Goal: Task Accomplishment & Management: Manage account settings

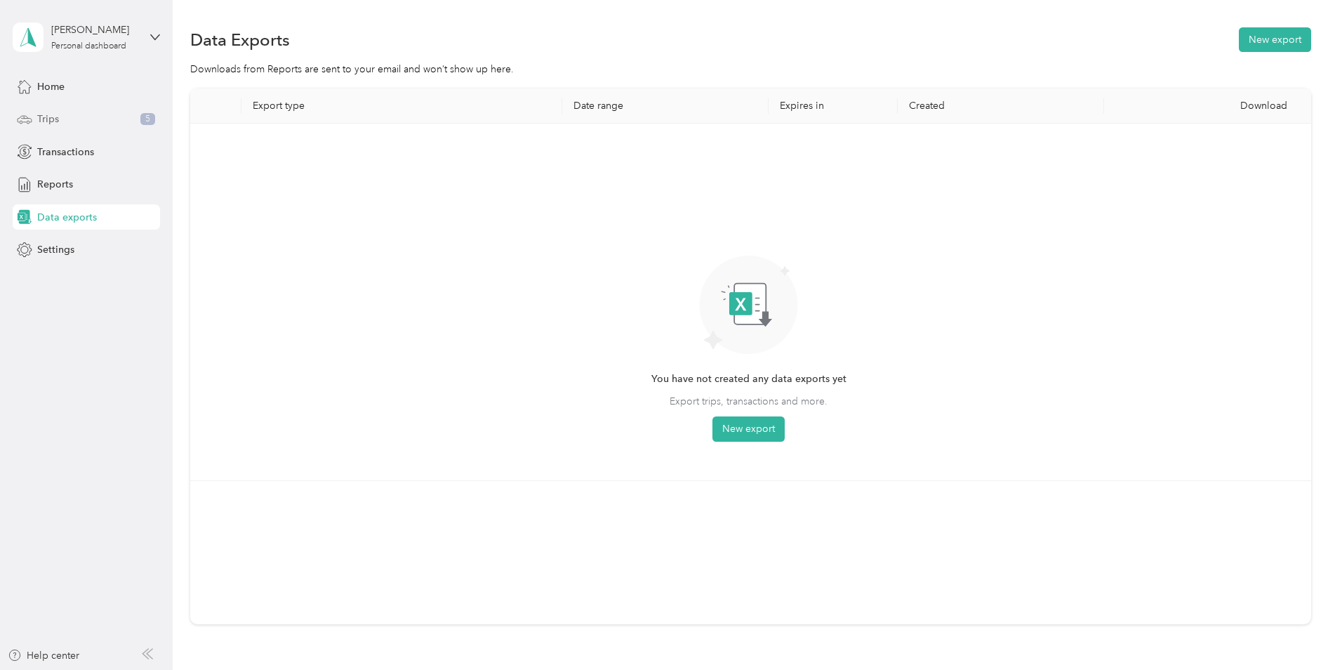
click at [60, 119] on div "Trips 5" at bounding box center [86, 119] width 147 height 25
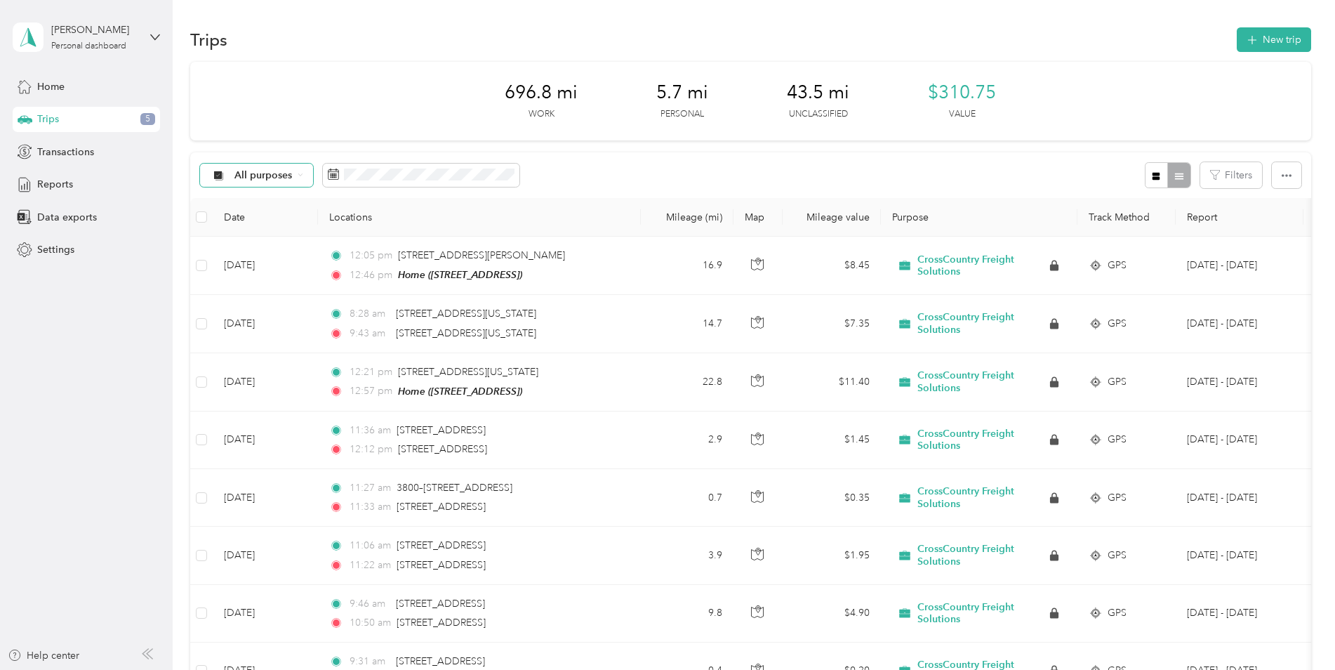
click at [276, 177] on span "All purposes" at bounding box center [263, 176] width 58 height 10
click at [286, 227] on span "Unclassified" at bounding box center [305, 225] width 142 height 15
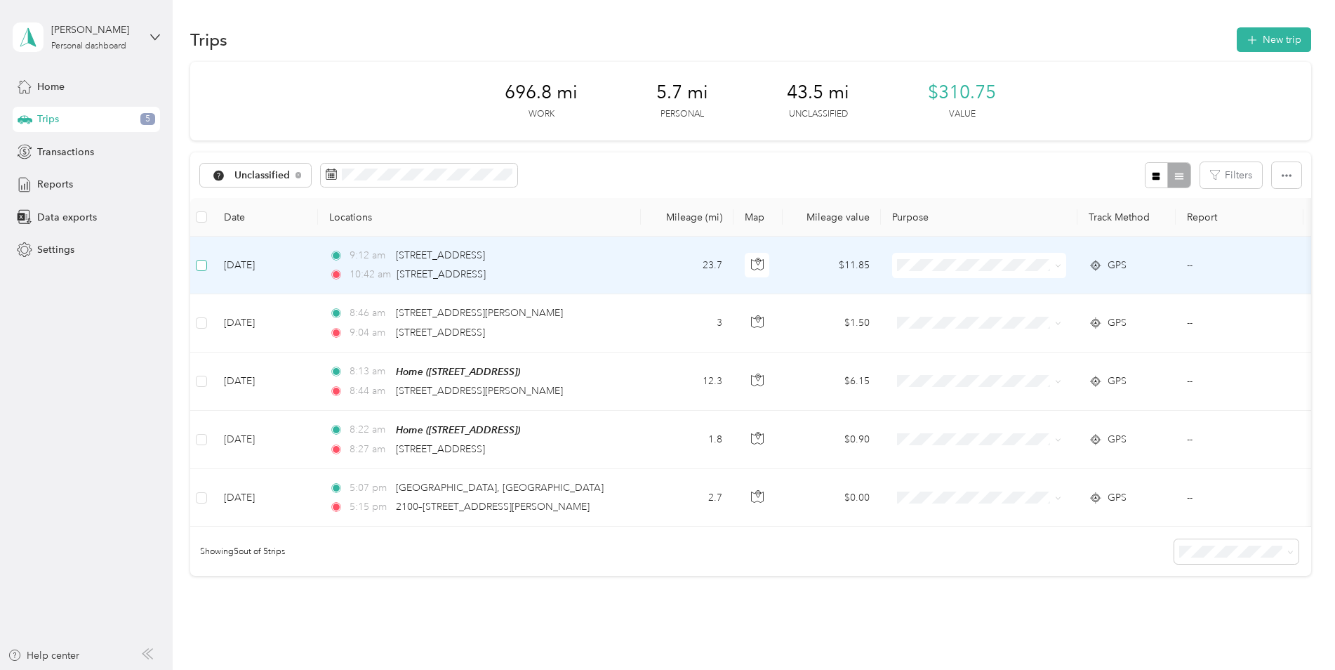
click at [201, 271] on label at bounding box center [201, 265] width 11 height 15
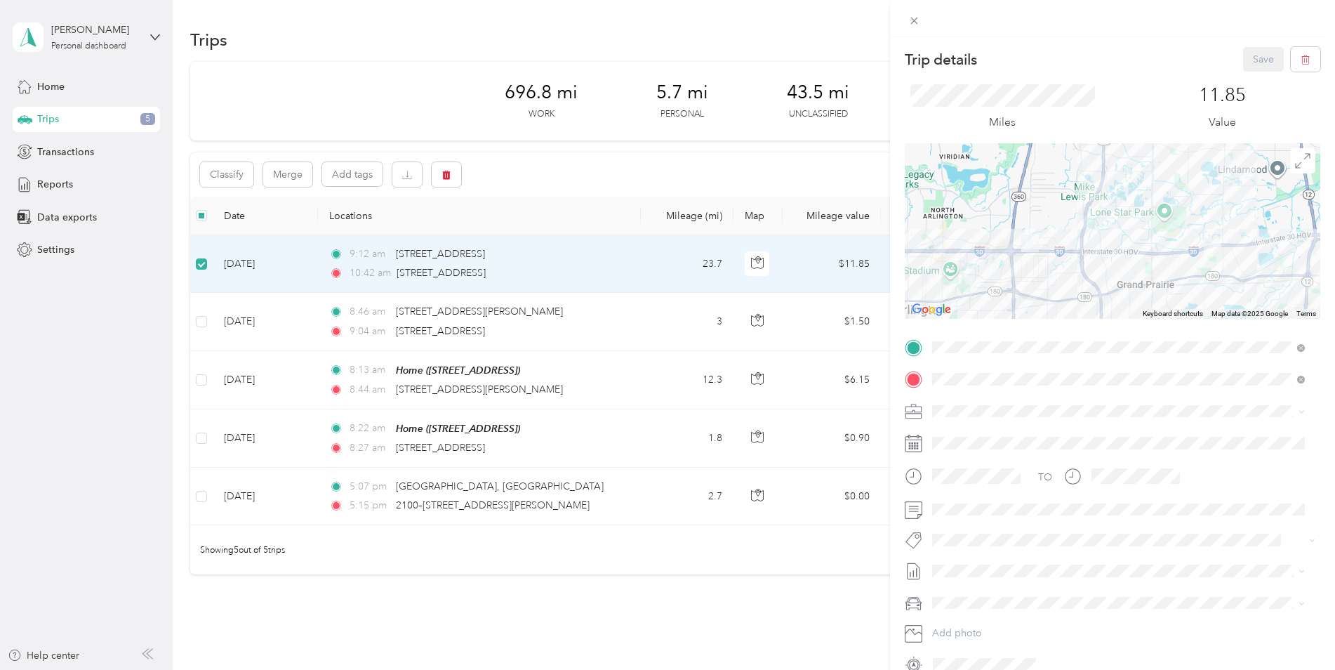
click at [974, 435] on span "CrossCountry Freight Solutions" at bounding box center [1006, 431] width 138 height 12
click at [485, 312] on div "Trip details Save This trip cannot be edited because it is either under review,…" at bounding box center [667, 335] width 1335 height 670
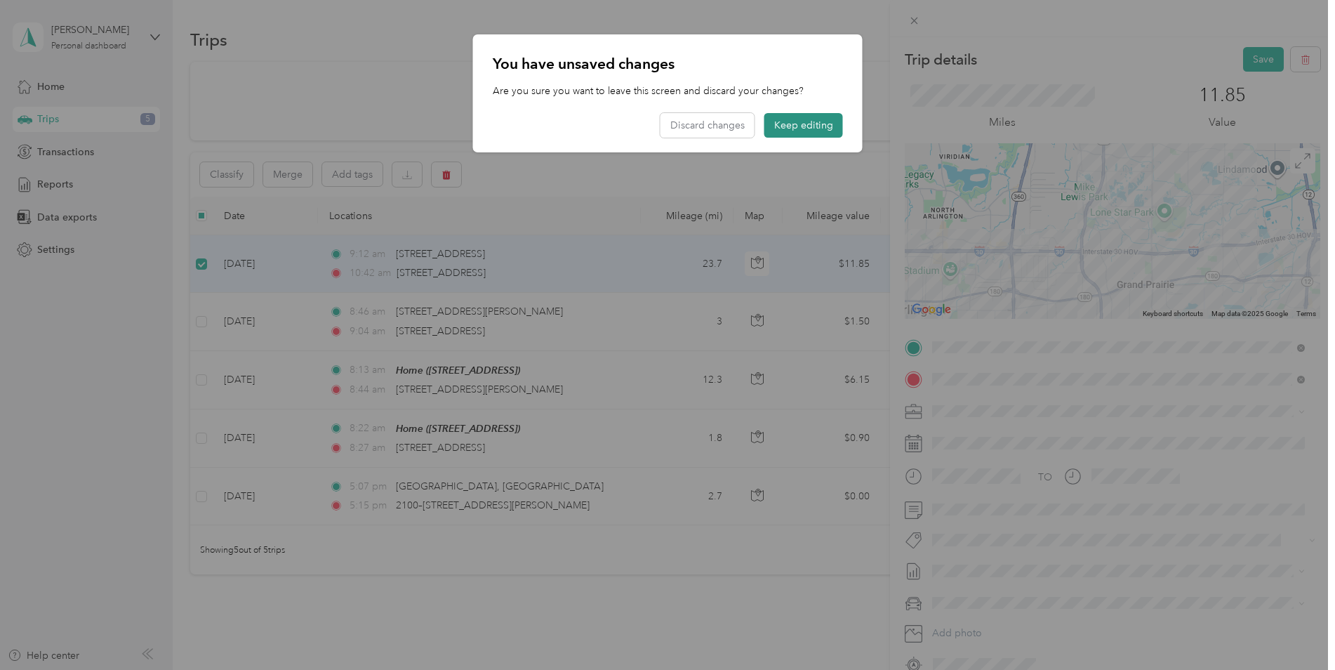
drag, startPoint x: 814, startPoint y: 122, endPoint x: 821, endPoint y: 132, distance: 11.7
click at [814, 124] on button "Keep editing" at bounding box center [803, 125] width 79 height 25
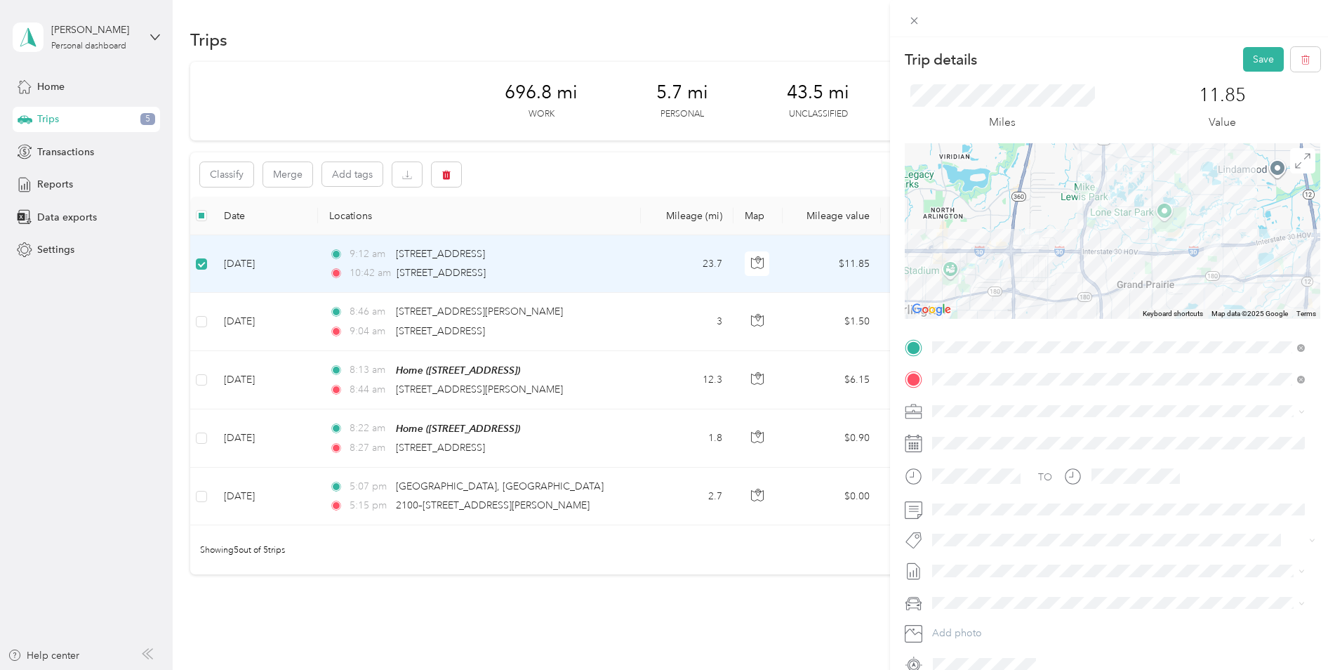
click at [197, 319] on div "Trip details Save This trip cannot be edited because it is either under review,…" at bounding box center [667, 335] width 1335 height 670
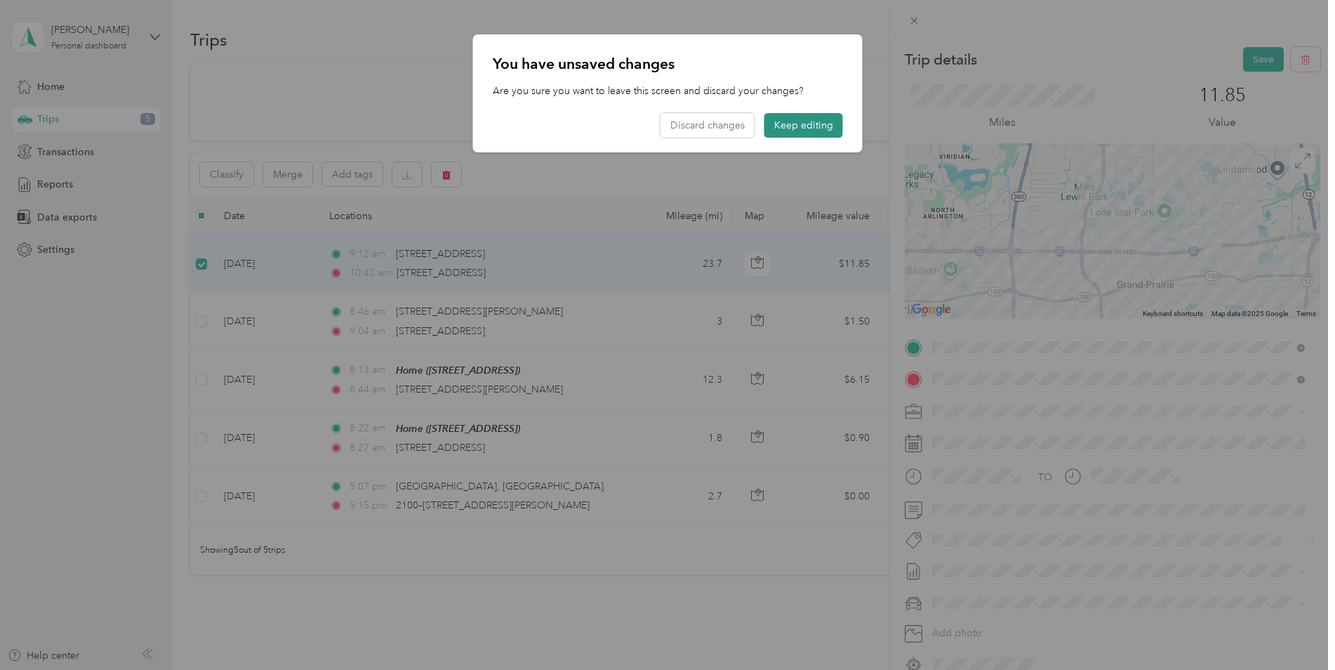
click at [807, 126] on button "Keep editing" at bounding box center [803, 125] width 79 height 25
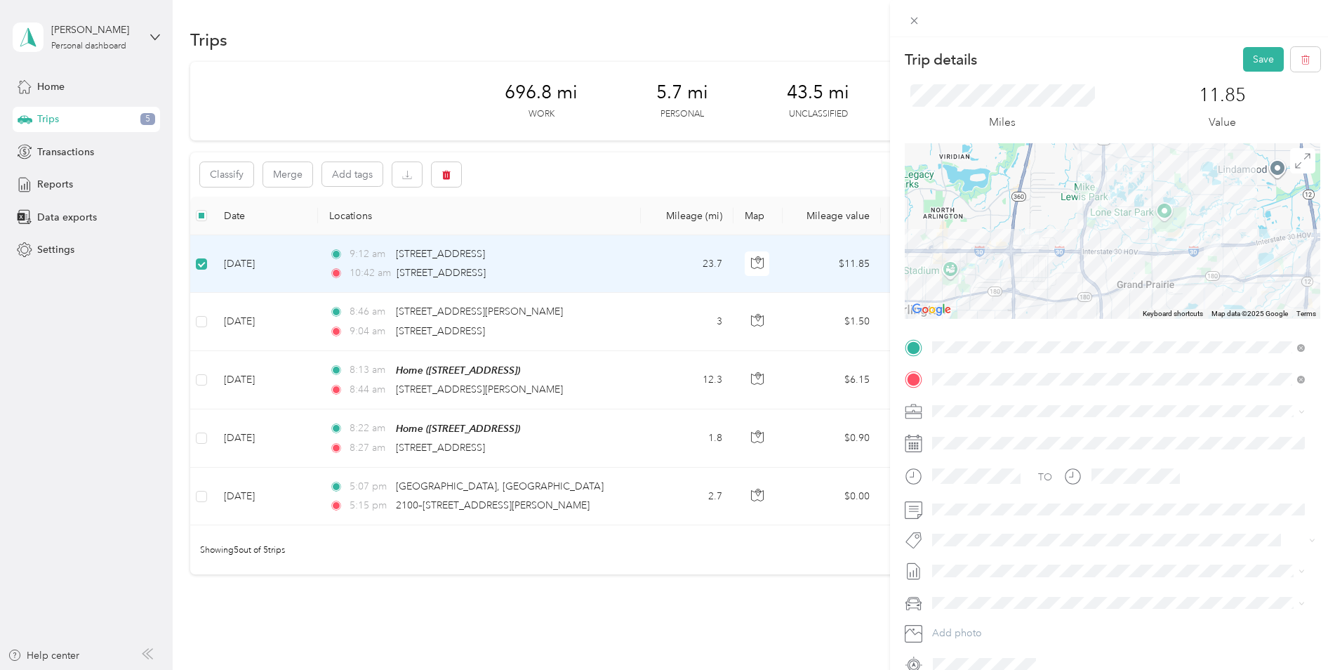
click at [199, 321] on div "Trip details Save This trip cannot be edited because it is either under review,…" at bounding box center [667, 335] width 1335 height 670
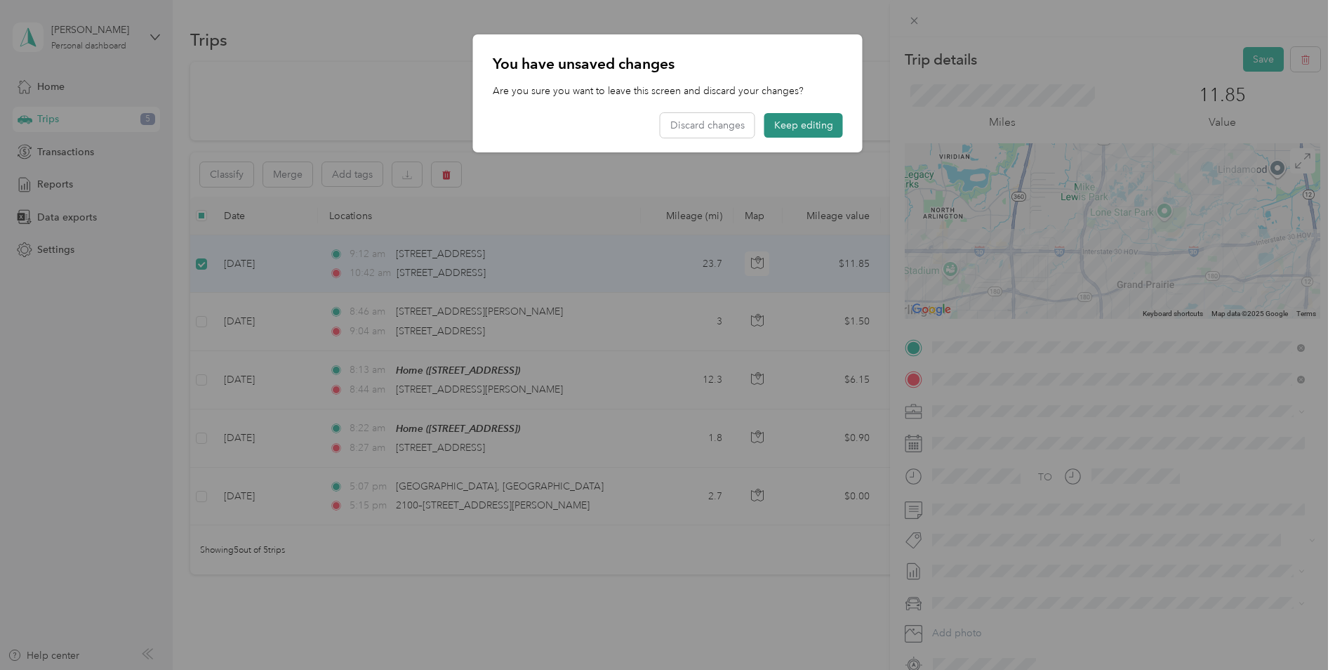
click at [812, 135] on button "Keep editing" at bounding box center [803, 125] width 79 height 25
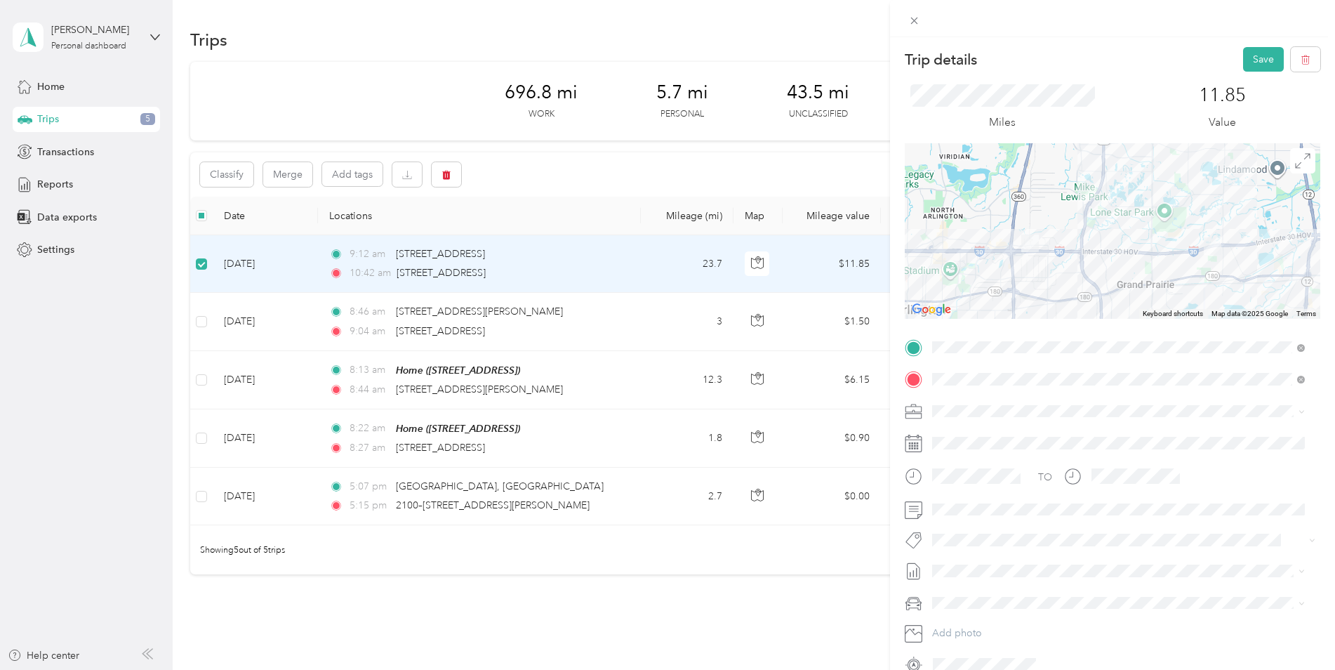
click at [201, 319] on div "Trip details Save This trip cannot be edited because it is either under review,…" at bounding box center [667, 335] width 1335 height 670
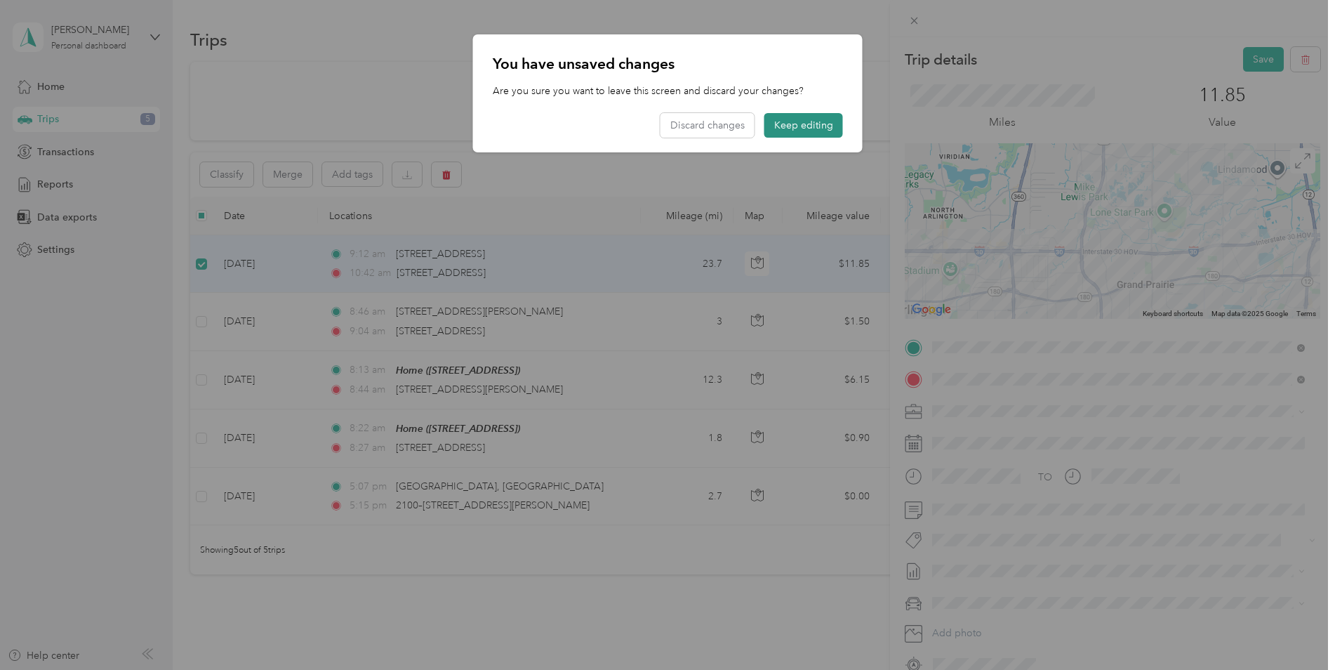
click at [788, 127] on button "Keep editing" at bounding box center [803, 125] width 79 height 25
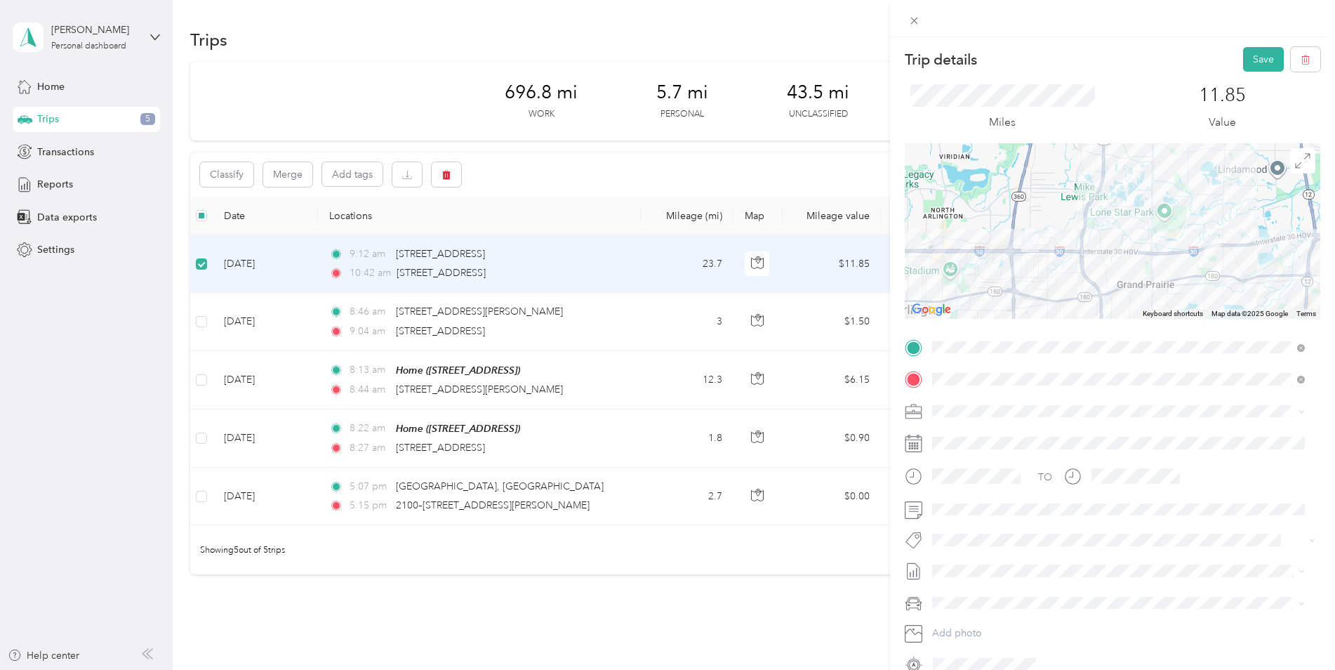
click at [202, 327] on div "Trip details Save This trip cannot be edited because it is either under review,…" at bounding box center [667, 335] width 1335 height 670
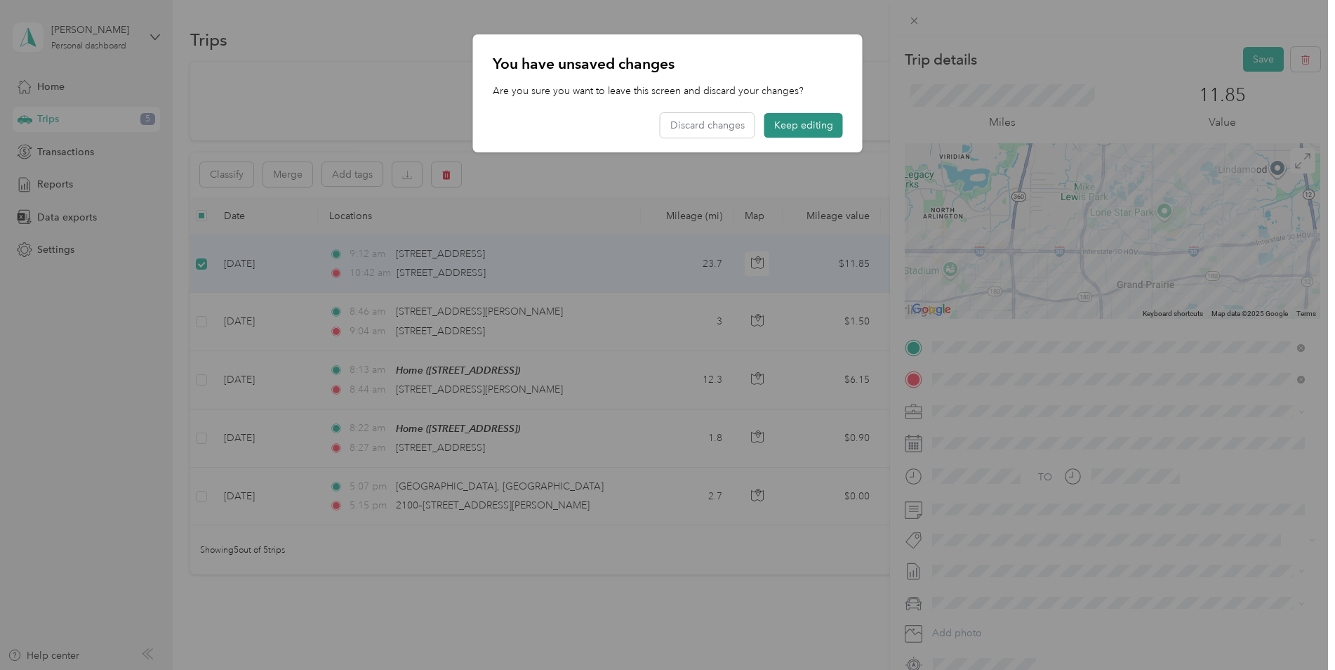
click at [821, 126] on button "Keep editing" at bounding box center [803, 125] width 79 height 25
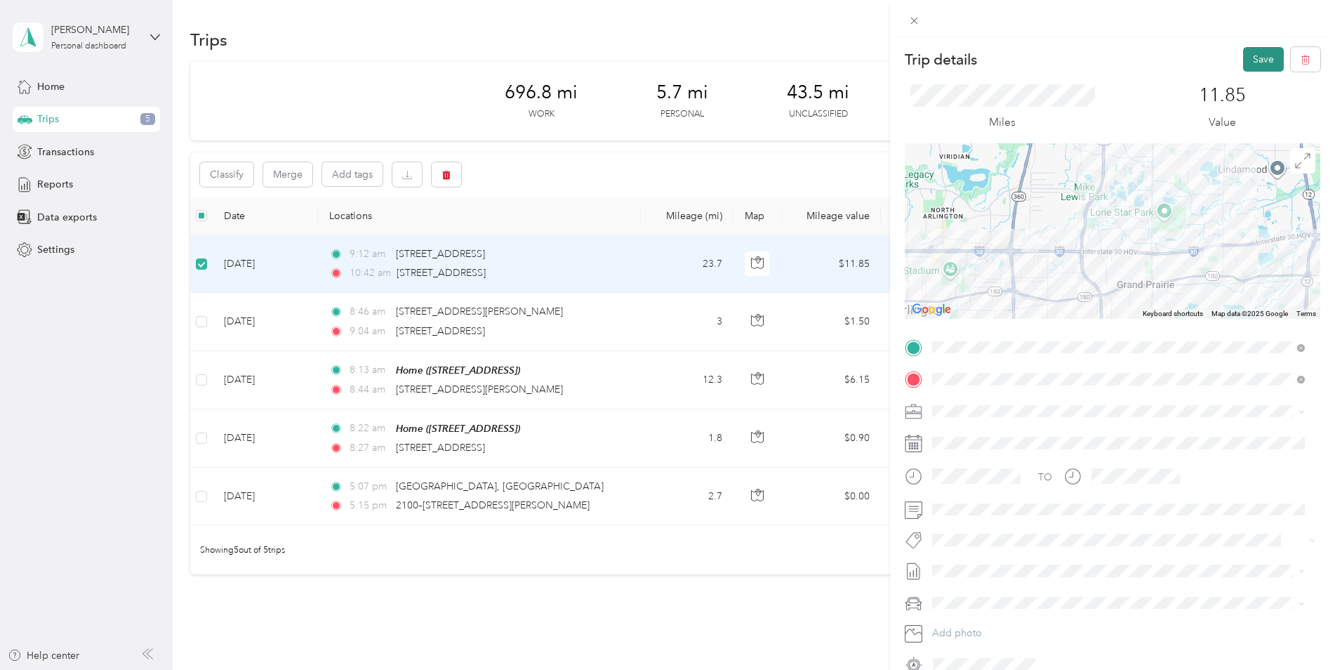
click at [1247, 58] on button "Save" at bounding box center [1263, 59] width 41 height 25
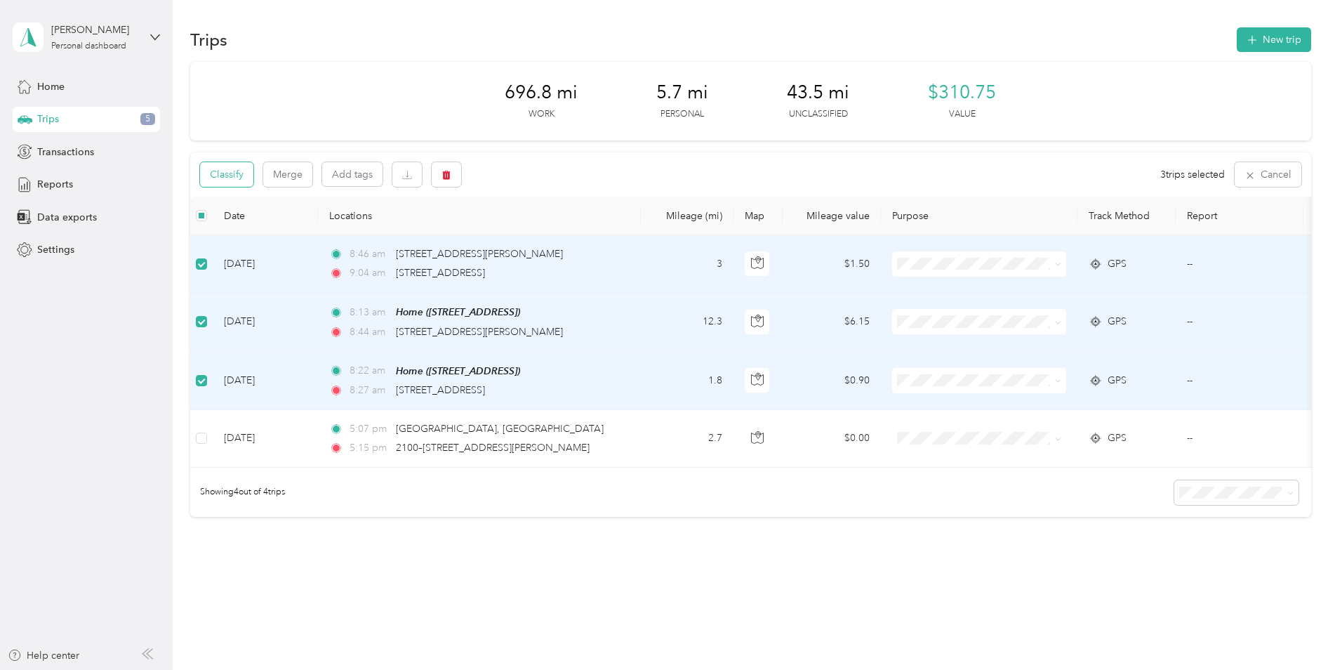
click at [222, 173] on button "Classify" at bounding box center [226, 174] width 53 height 25
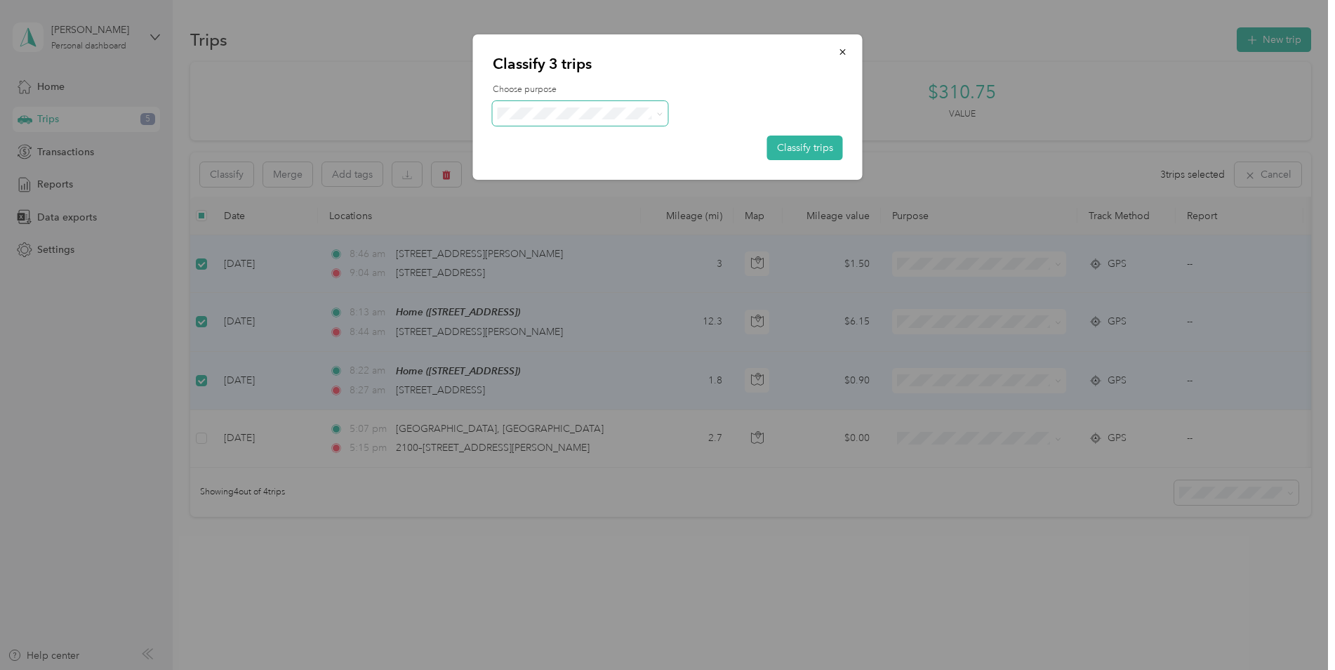
click at [608, 119] on span at bounding box center [580, 113] width 175 height 25
click at [658, 114] on icon at bounding box center [659, 114] width 6 height 6
click at [588, 145] on ol "CrossCountry Freight Solutions Personal" at bounding box center [586, 151] width 187 height 49
click at [569, 141] on li "CrossCountry Freight Solutions" at bounding box center [586, 136] width 187 height 25
click at [805, 150] on button "Classify trips" at bounding box center [805, 147] width 76 height 25
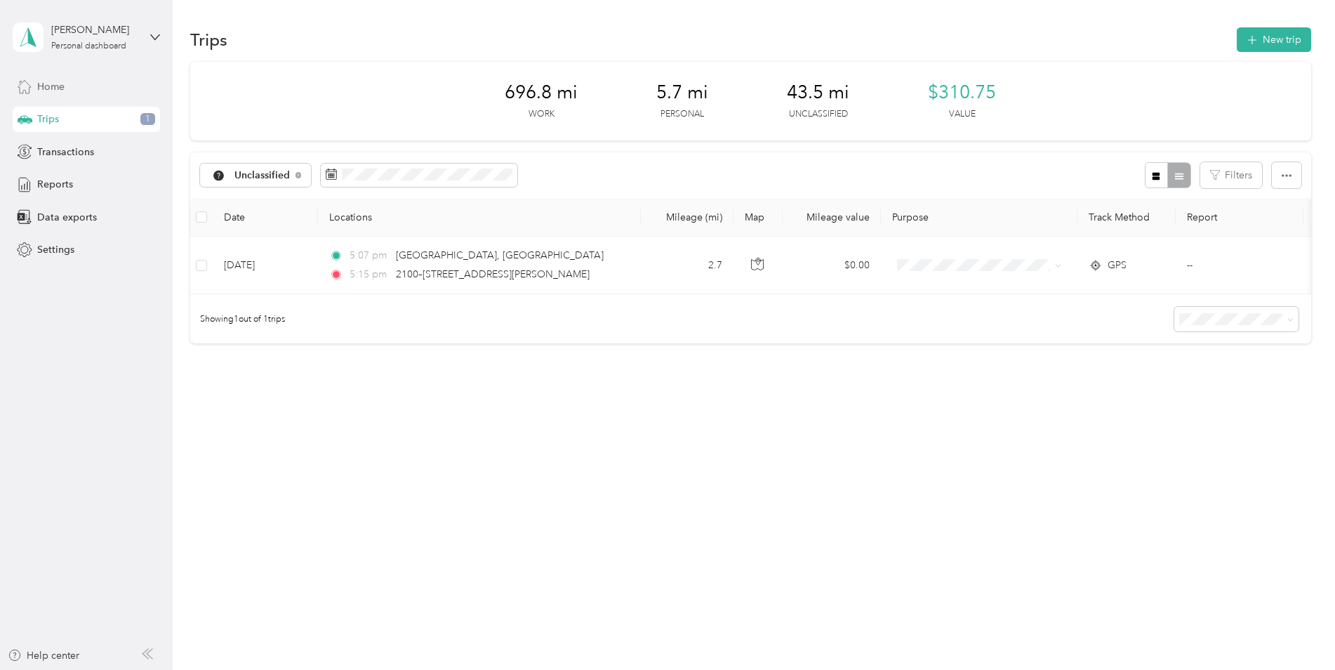
click at [63, 94] on div "Home" at bounding box center [86, 86] width 147 height 25
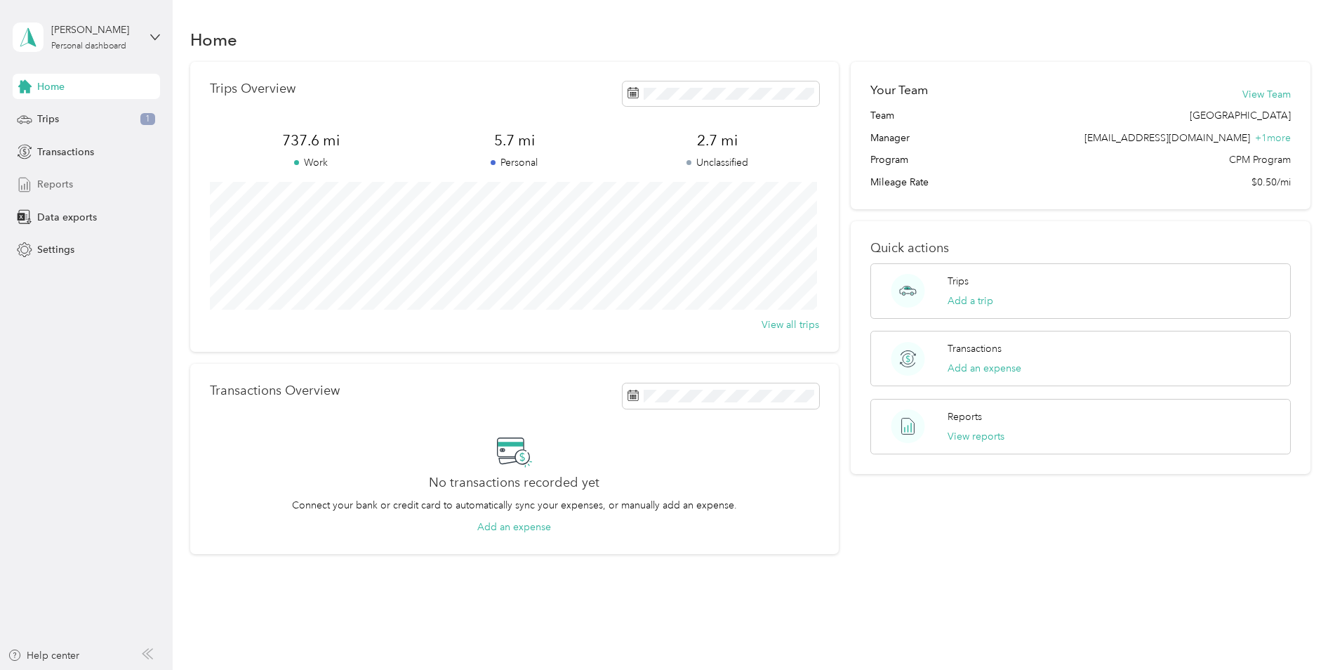
click at [60, 185] on span "Reports" at bounding box center [55, 184] width 36 height 15
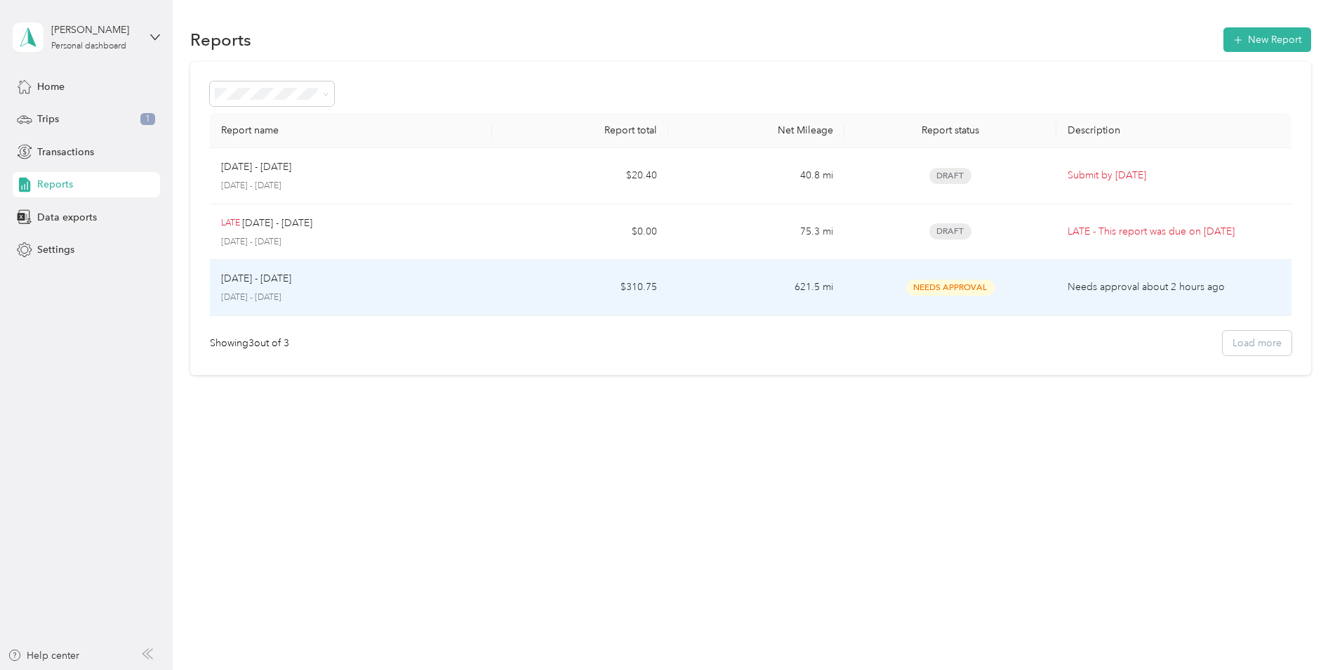
click at [627, 297] on td "$310.75" at bounding box center [580, 288] width 176 height 56
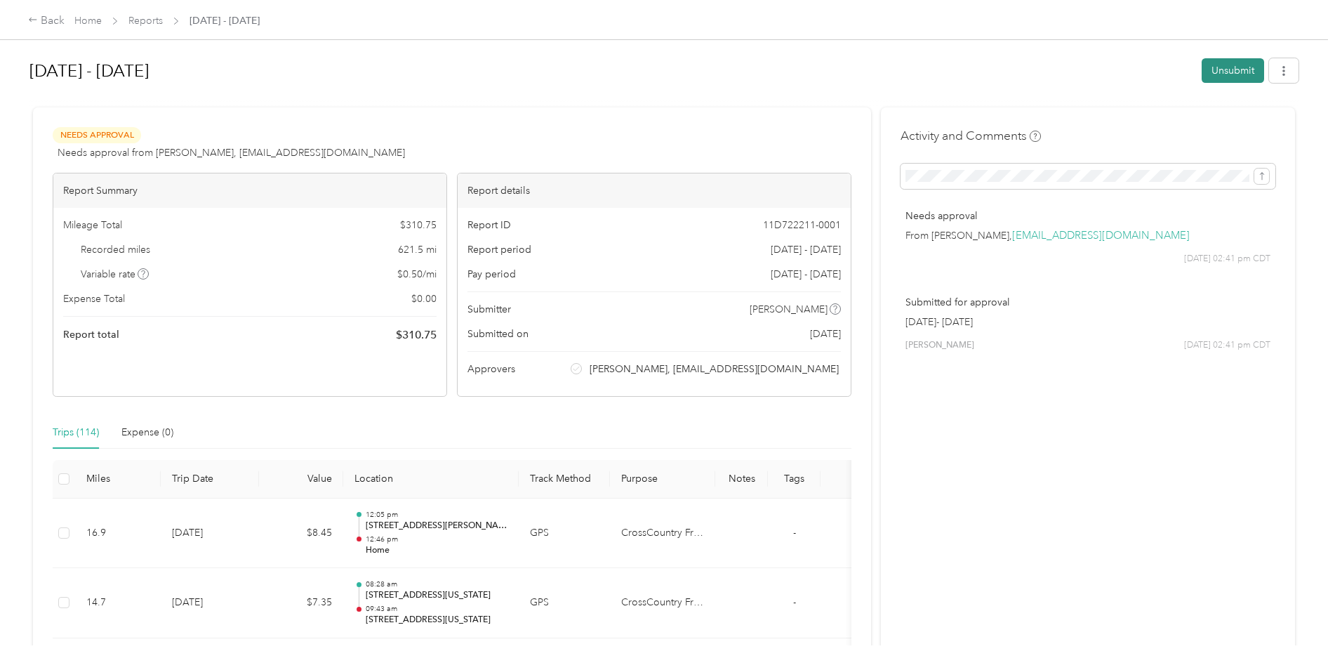
click at [1227, 74] on button "Unsubmit" at bounding box center [1233, 70] width 62 height 25
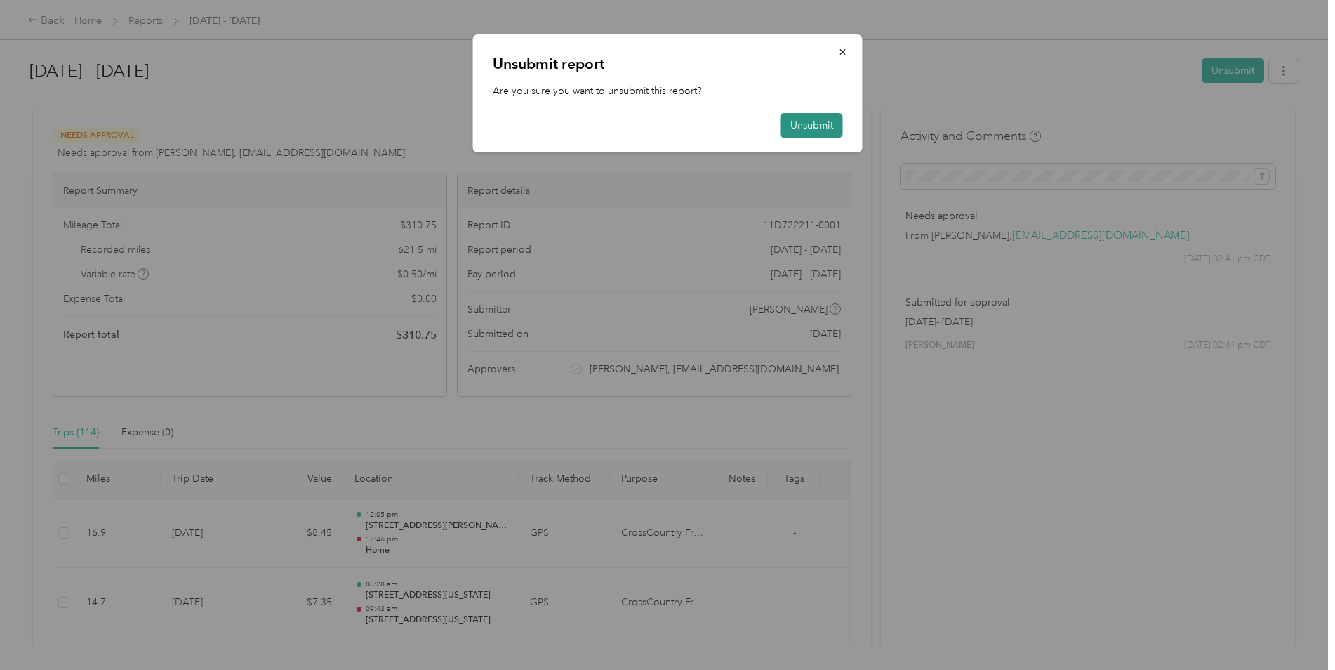
click at [820, 122] on button "Unsubmit" at bounding box center [811, 125] width 62 height 25
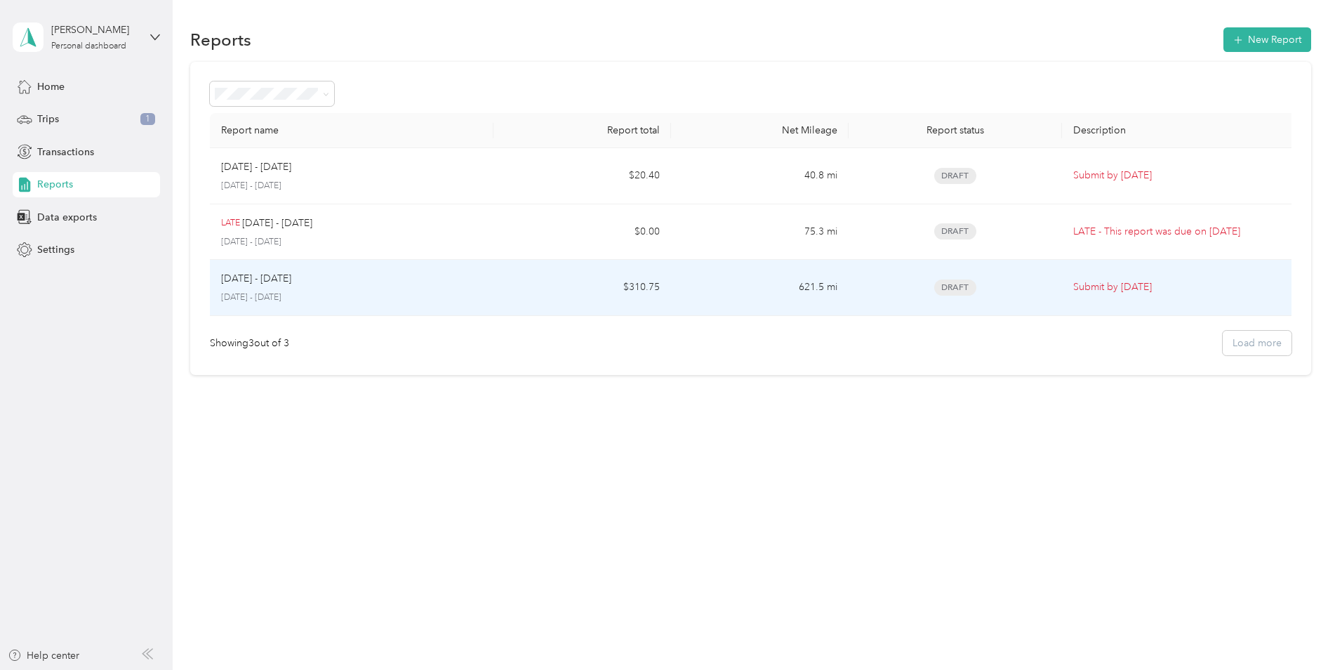
click at [683, 293] on td "621.5 mi" at bounding box center [760, 288] width 178 height 56
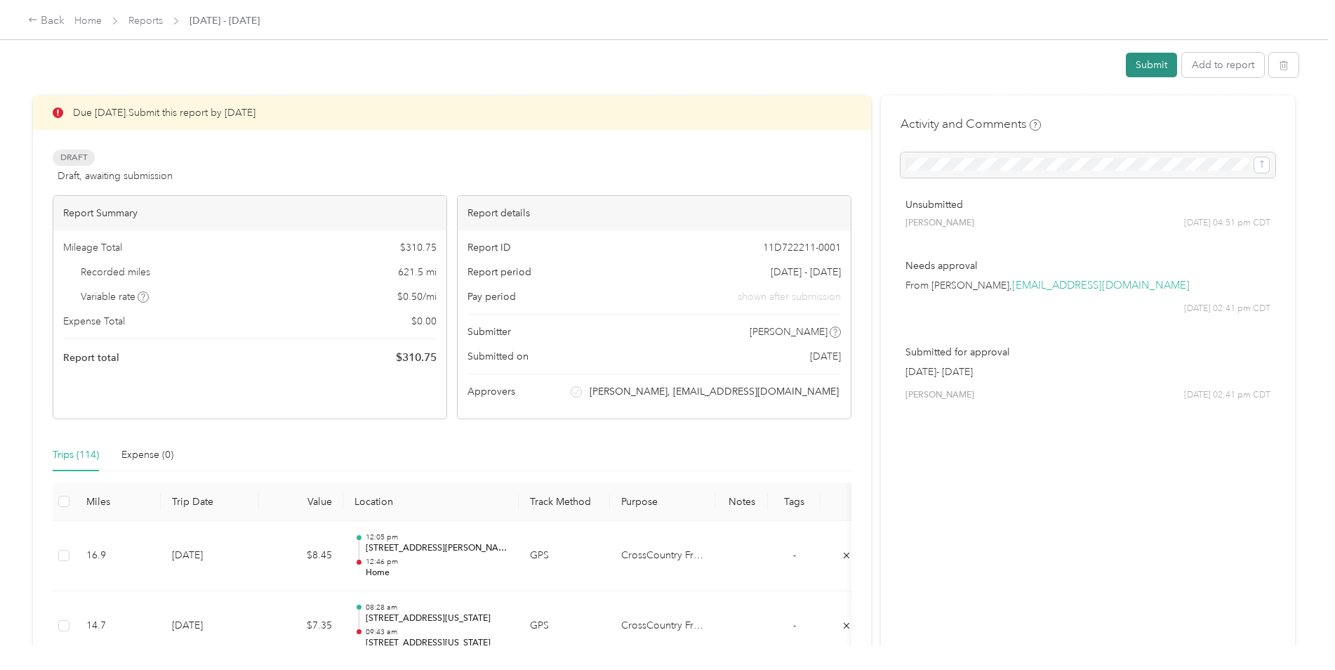
click at [1145, 62] on button "Submit" at bounding box center [1151, 65] width 51 height 25
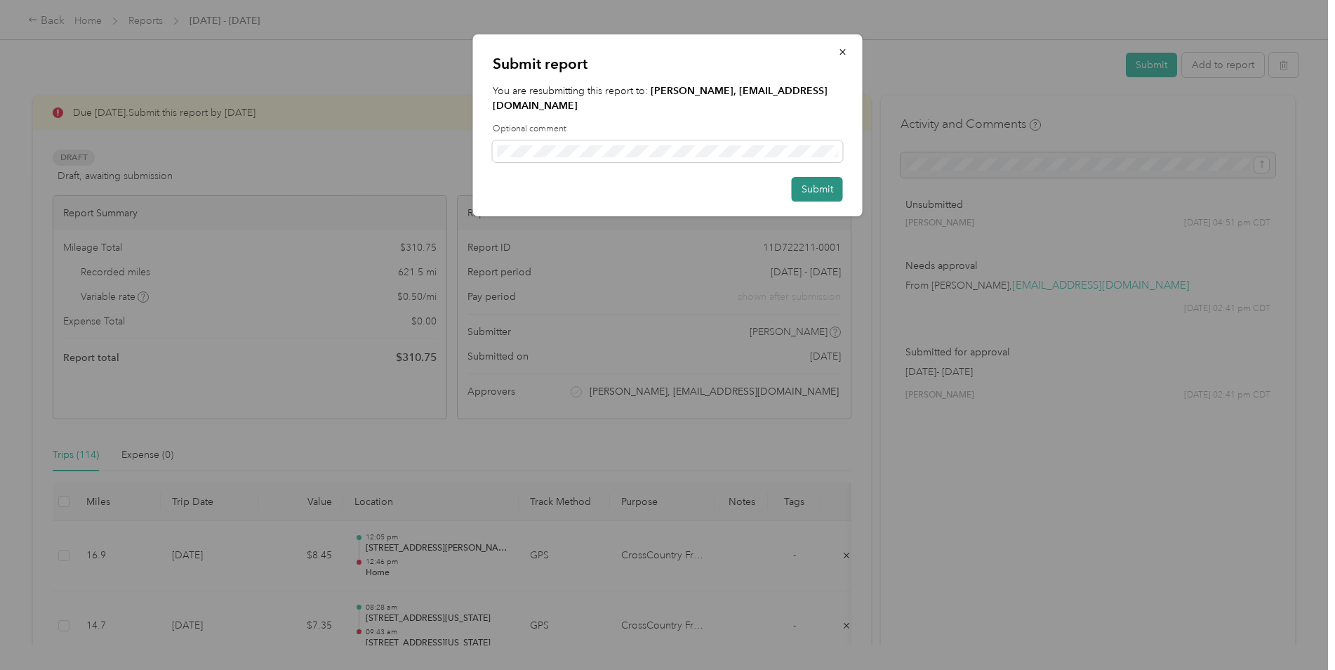
click at [818, 181] on button "Submit" at bounding box center [817, 189] width 51 height 25
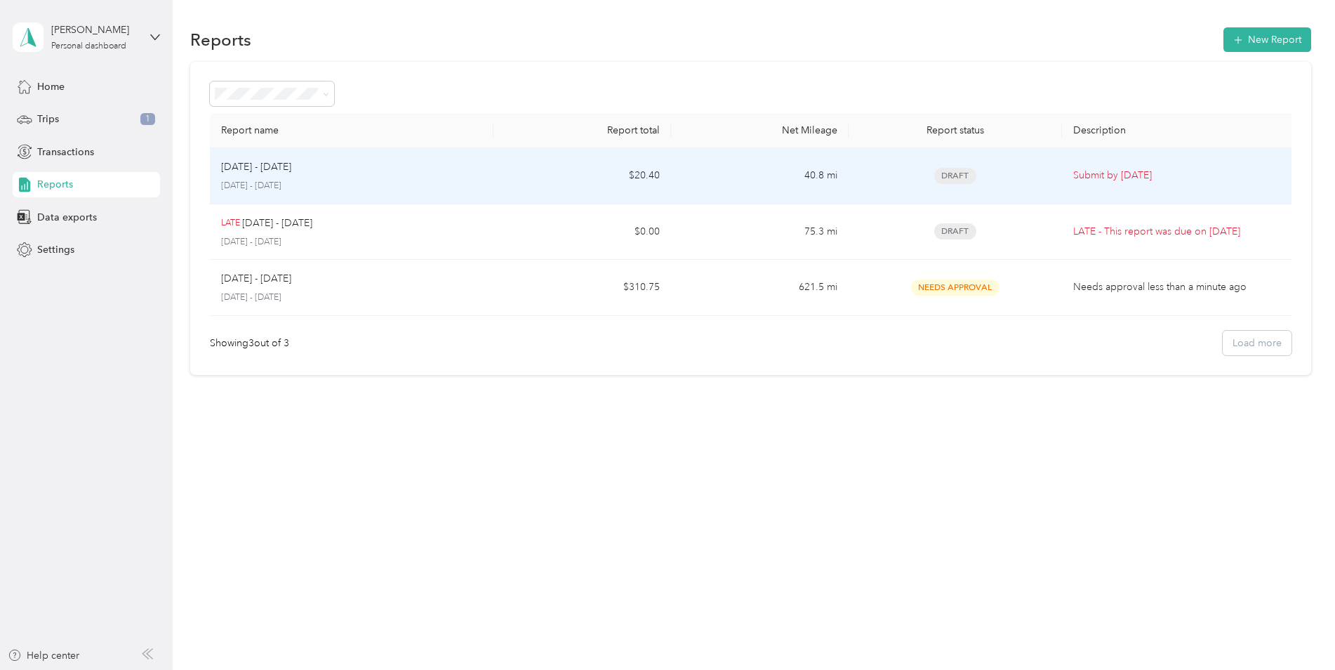
click at [456, 174] on div "[DATE] - [DATE]" at bounding box center [352, 166] width 262 height 15
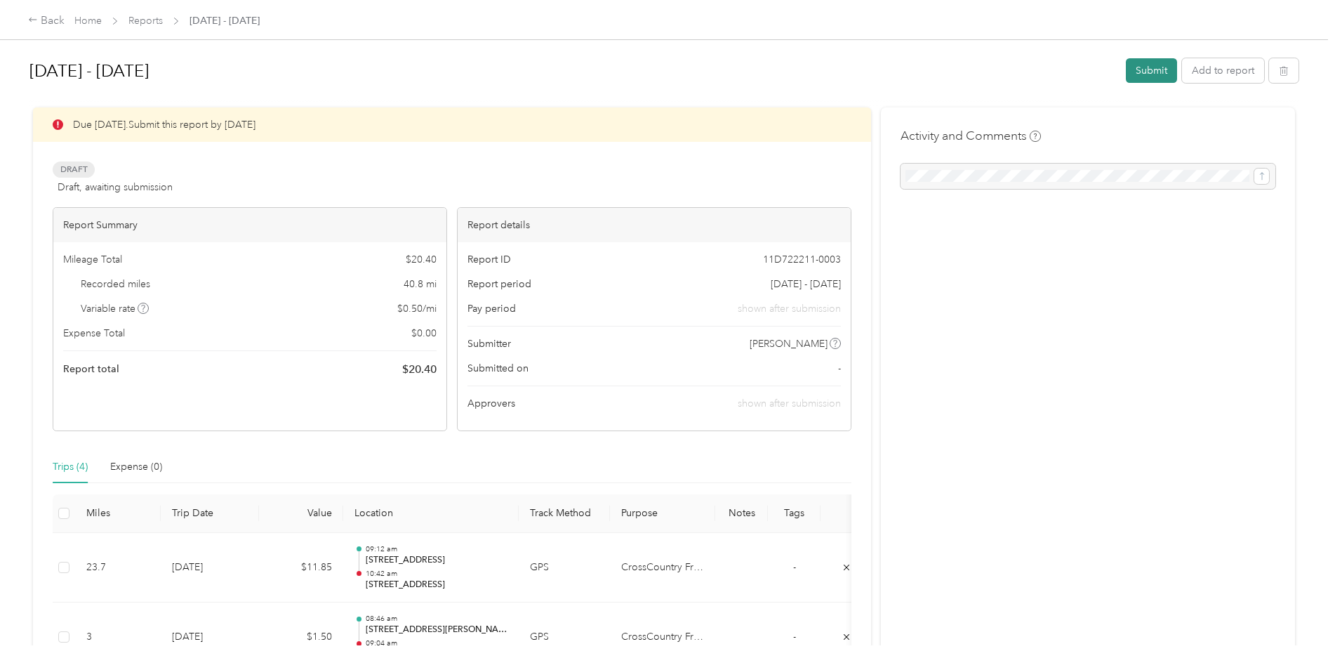
click at [1136, 69] on button "Submit" at bounding box center [1151, 70] width 51 height 25
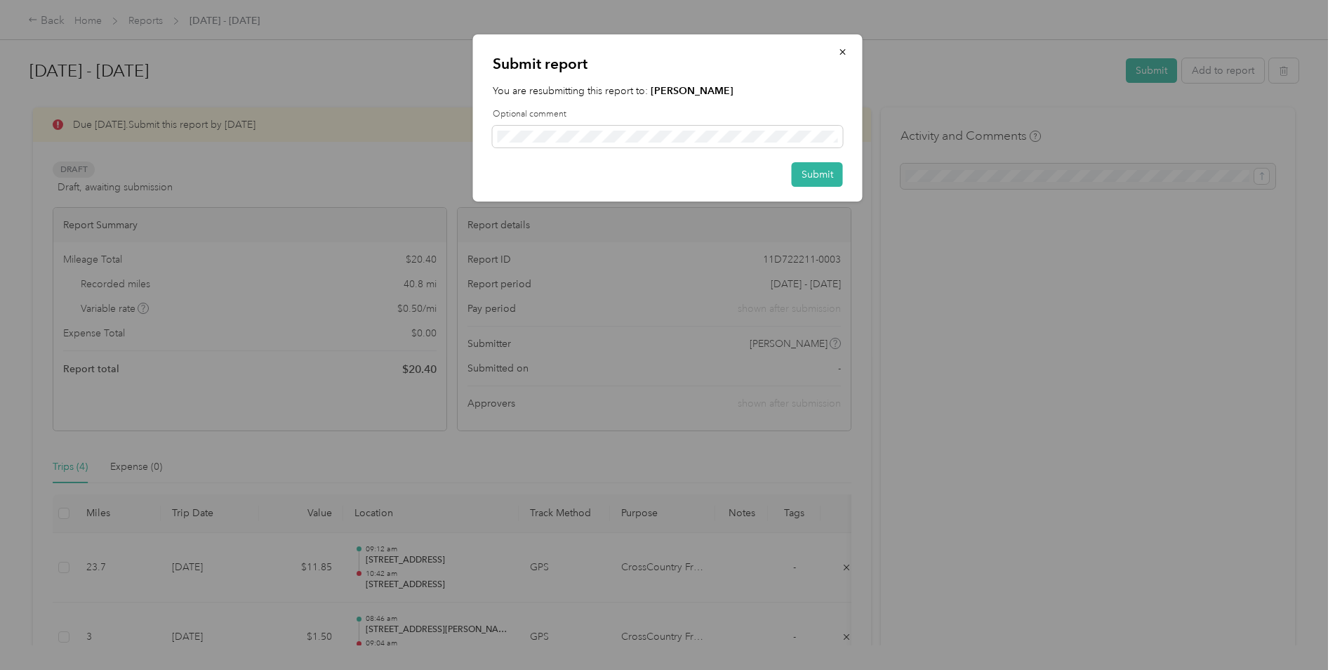
click at [790, 120] on label "Optional comment" at bounding box center [668, 114] width 350 height 13
click at [810, 172] on button "Submit" at bounding box center [817, 174] width 51 height 25
